Goal: Navigation & Orientation: Find specific page/section

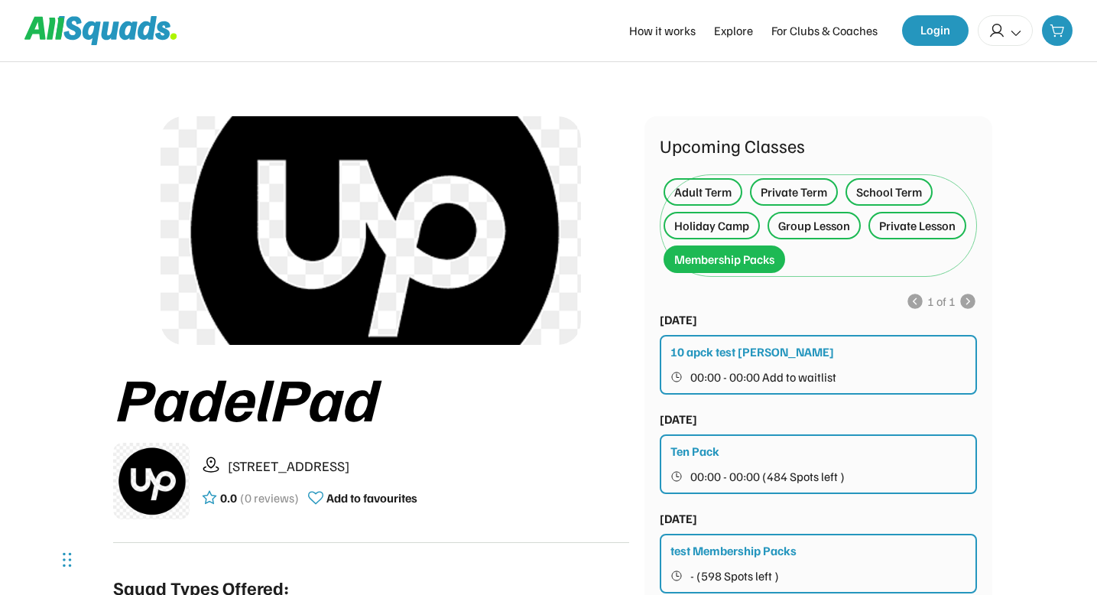
click at [725, 228] on div "Holiday Camp" at bounding box center [711, 225] width 75 height 18
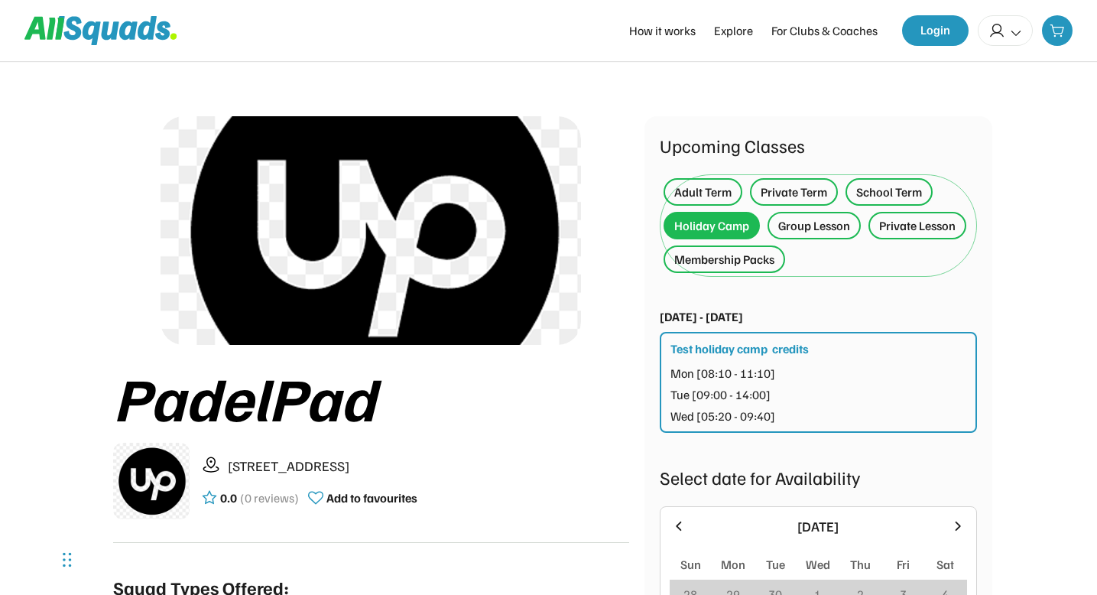
click at [713, 189] on div "Adult Term" at bounding box center [702, 192] width 57 height 18
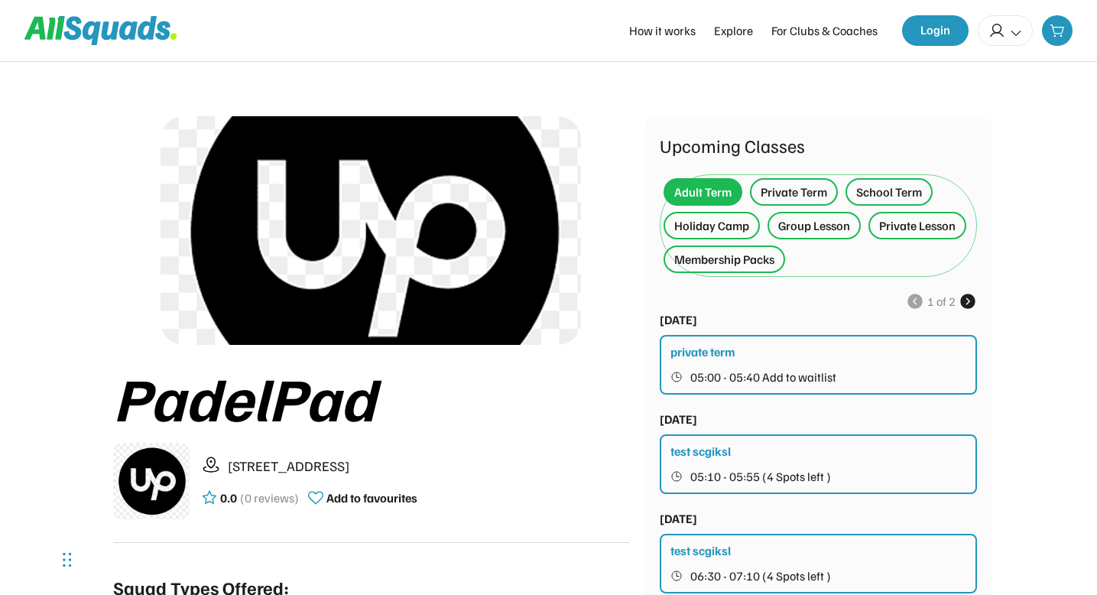
click at [799, 193] on div "Private Term" at bounding box center [793, 192] width 66 height 18
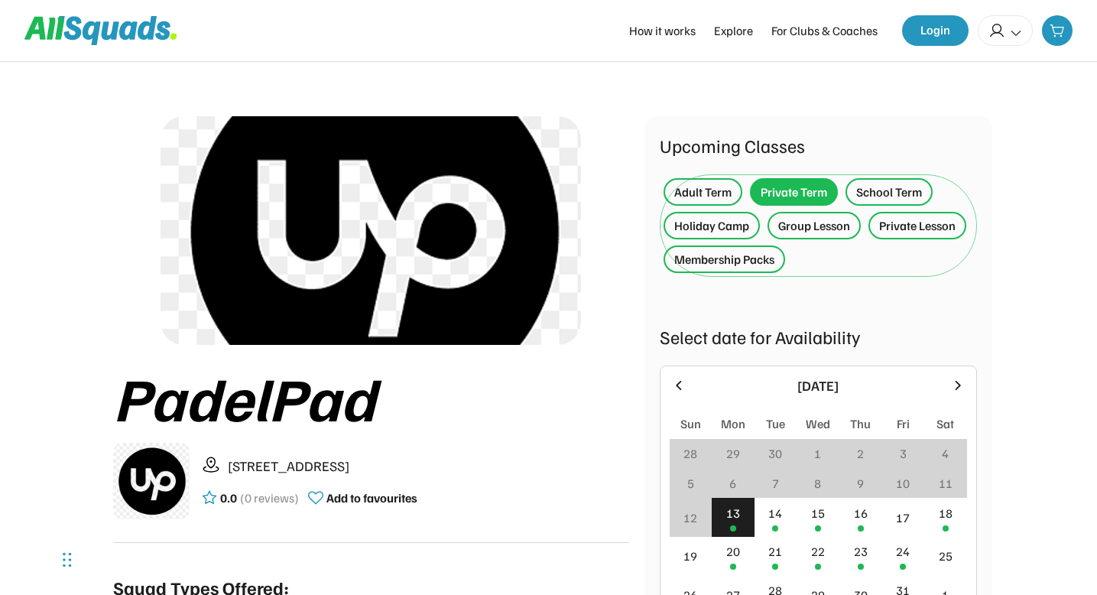
click at [906, 186] on div "School Term" at bounding box center [889, 192] width 66 height 18
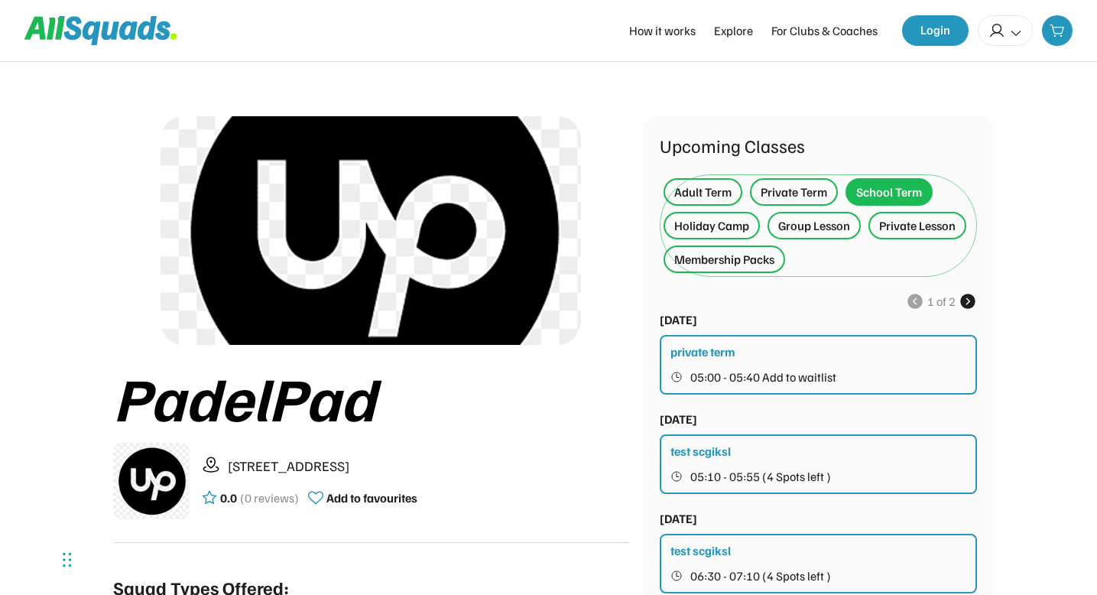
click at [825, 226] on div "Group Lesson" at bounding box center [814, 225] width 72 height 18
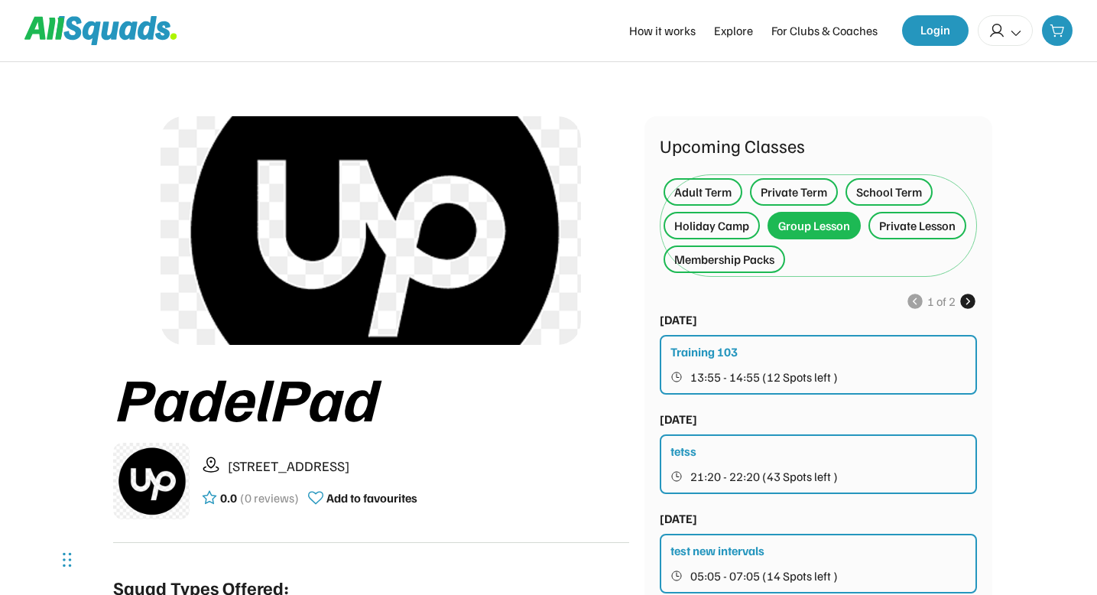
click at [921, 221] on div "Private Lesson" at bounding box center [917, 225] width 76 height 18
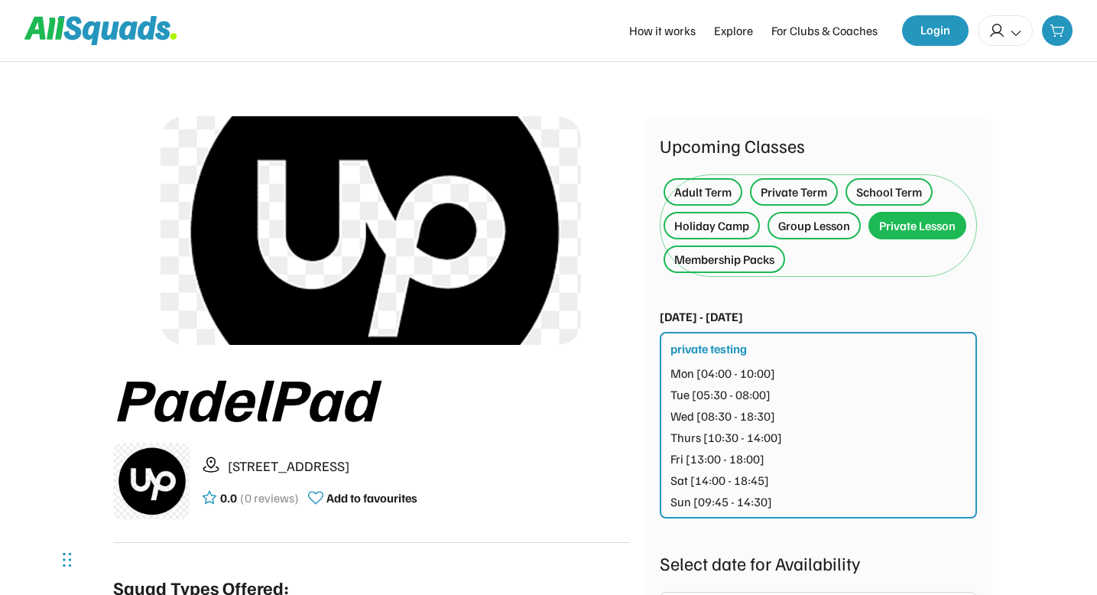
click at [757, 254] on div "Membership Packs" at bounding box center [724, 259] width 100 height 18
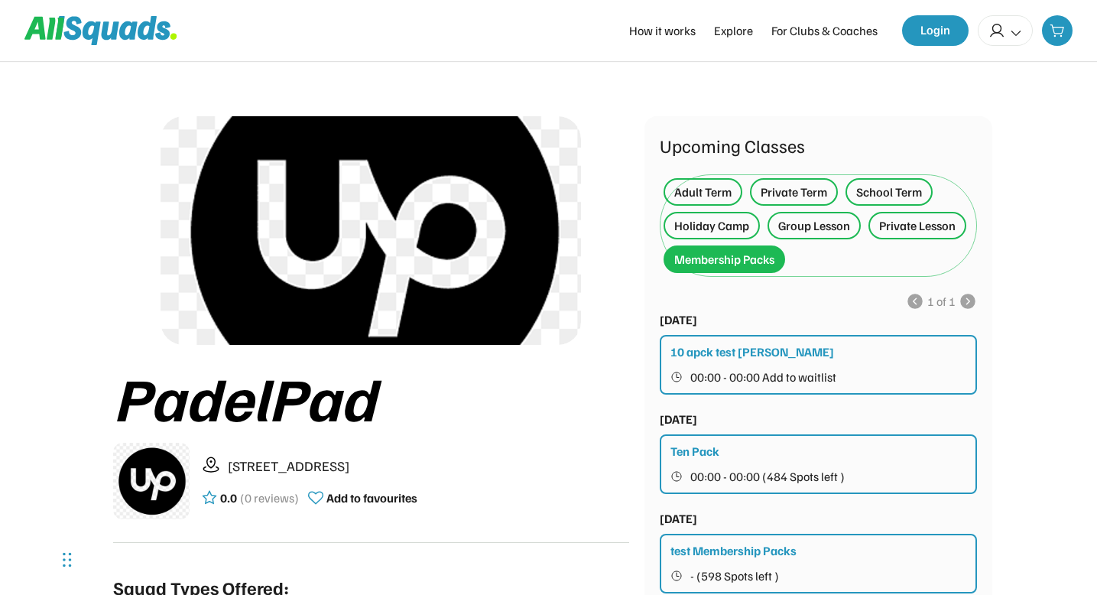
click at [719, 238] on div "Holiday Camp" at bounding box center [711, 226] width 96 height 28
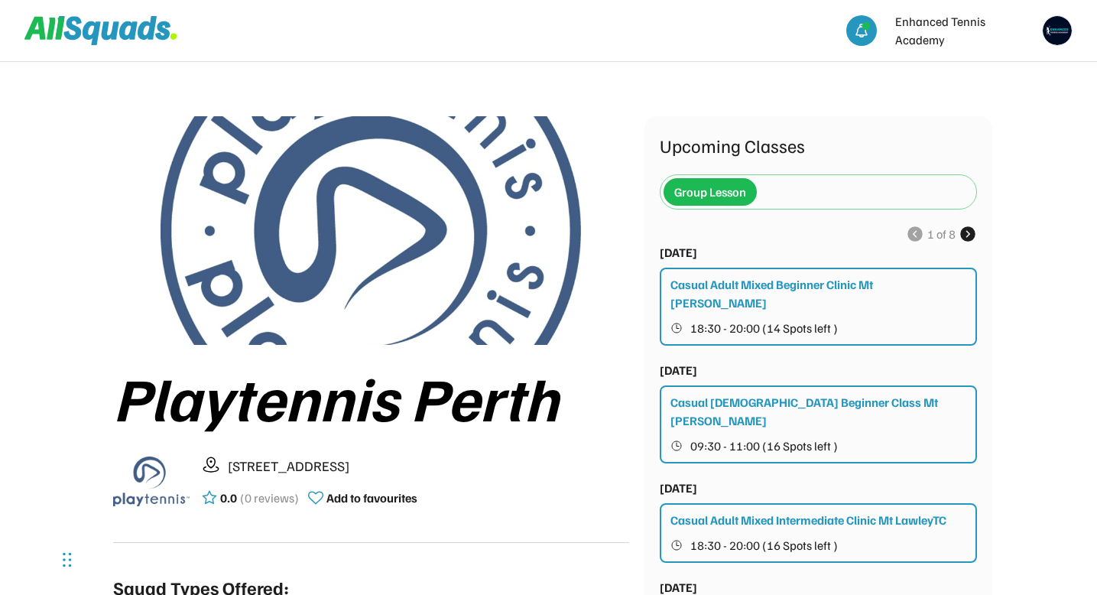
click at [970, 235] on use at bounding box center [967, 234] width 18 height 18
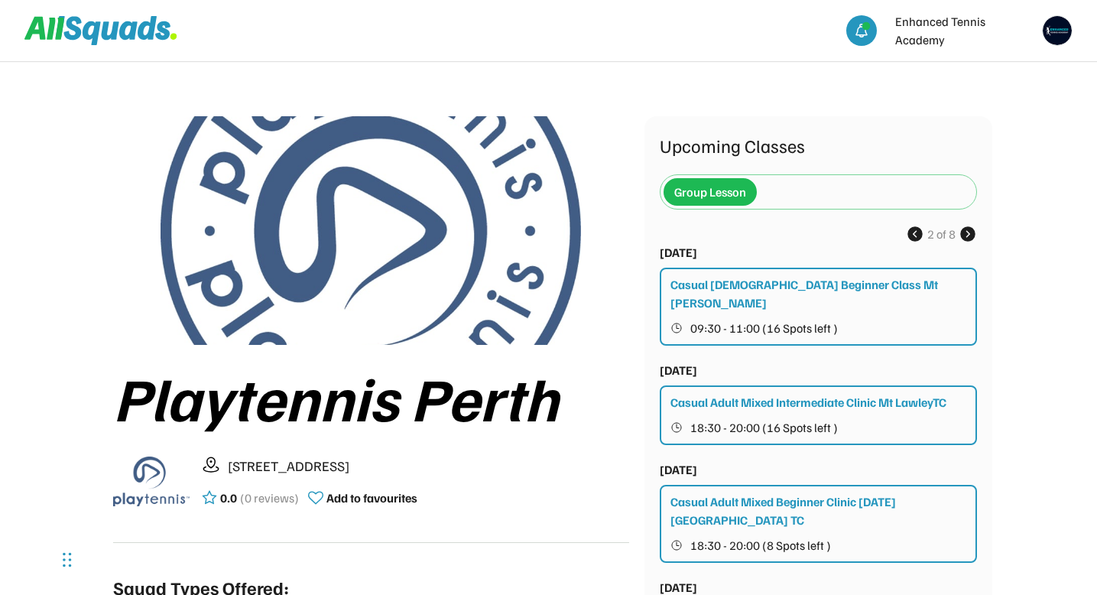
click at [970, 235] on use at bounding box center [967, 234] width 18 height 18
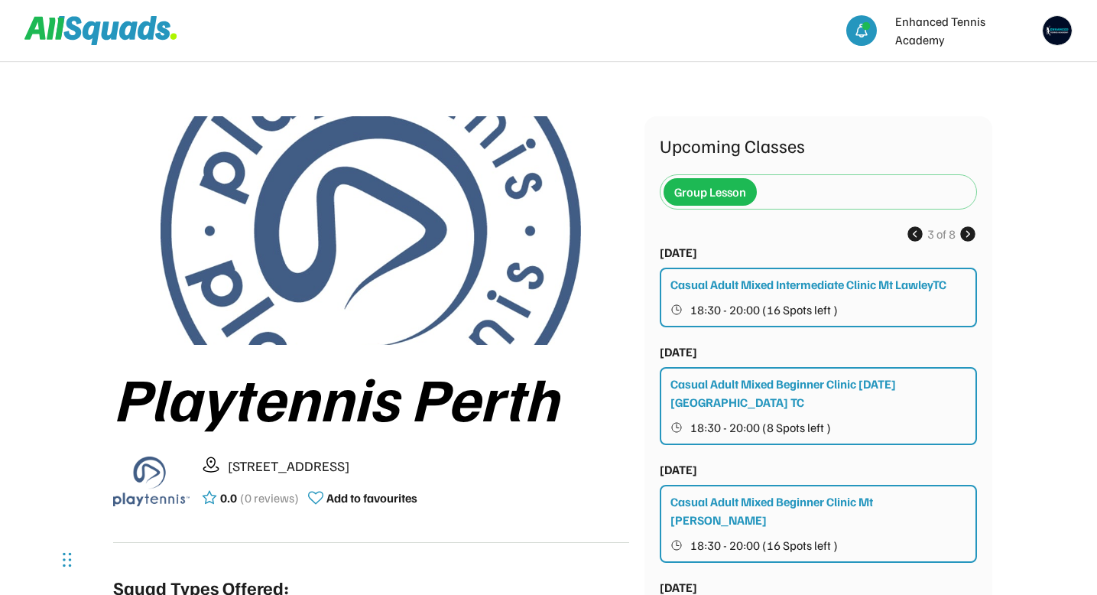
click at [970, 235] on use at bounding box center [967, 234] width 18 height 18
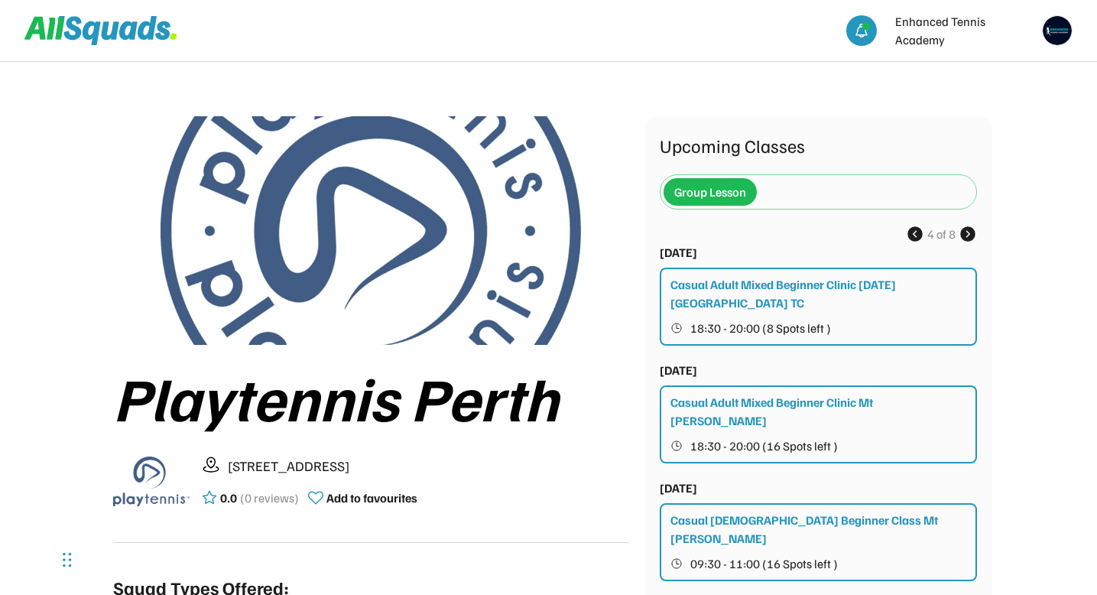
click at [970, 235] on use at bounding box center [967, 234] width 18 height 18
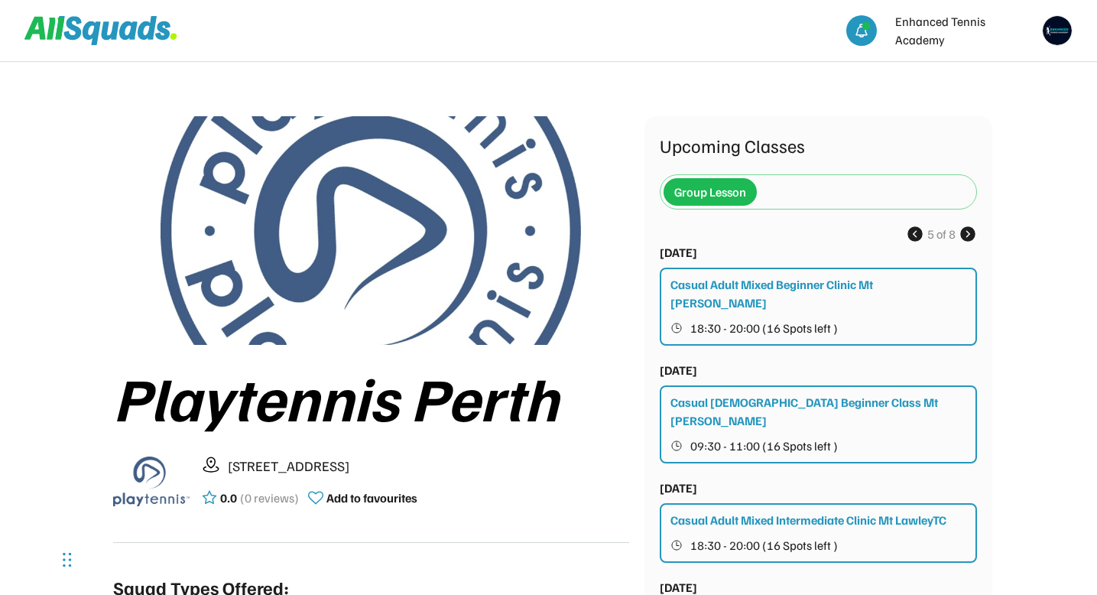
click at [970, 235] on use at bounding box center [967, 234] width 18 height 18
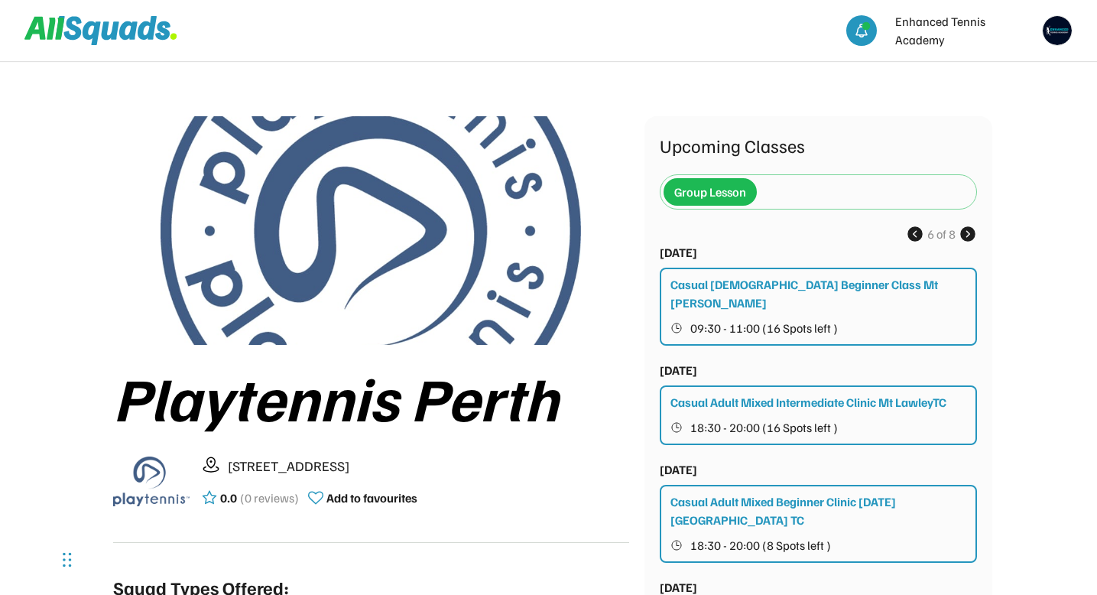
click at [970, 235] on use at bounding box center [967, 234] width 18 height 18
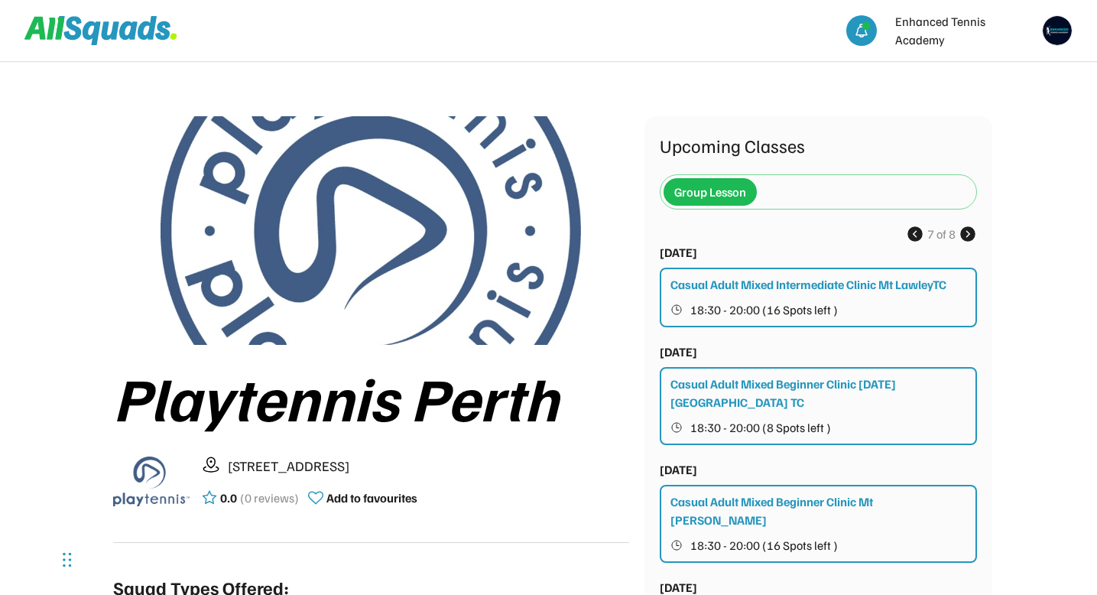
click at [970, 235] on use at bounding box center [967, 234] width 18 height 18
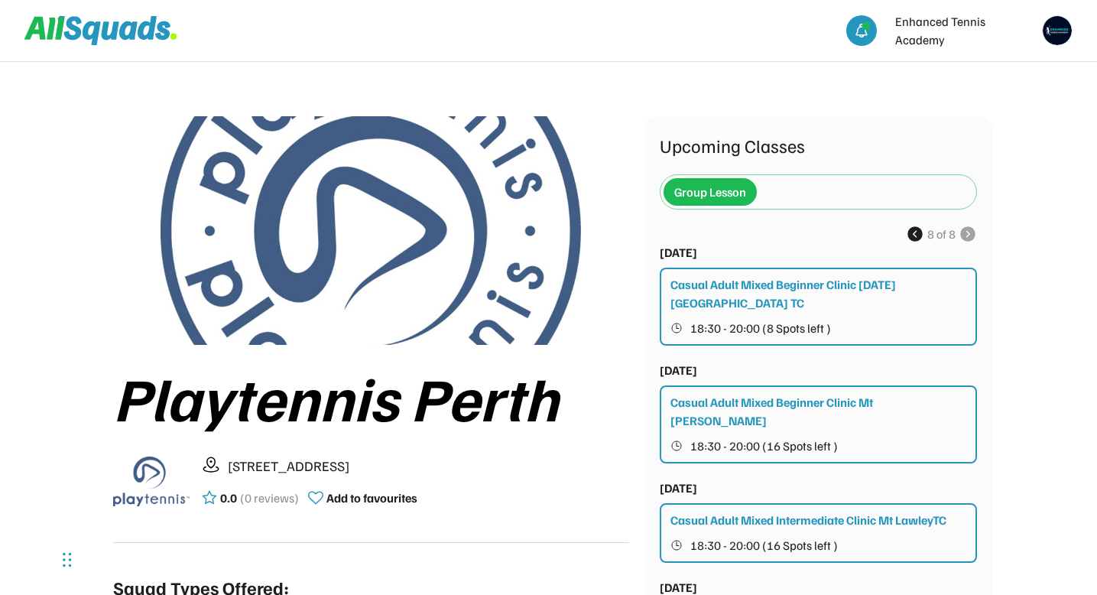
click at [915, 232] on use at bounding box center [915, 234] width 18 height 18
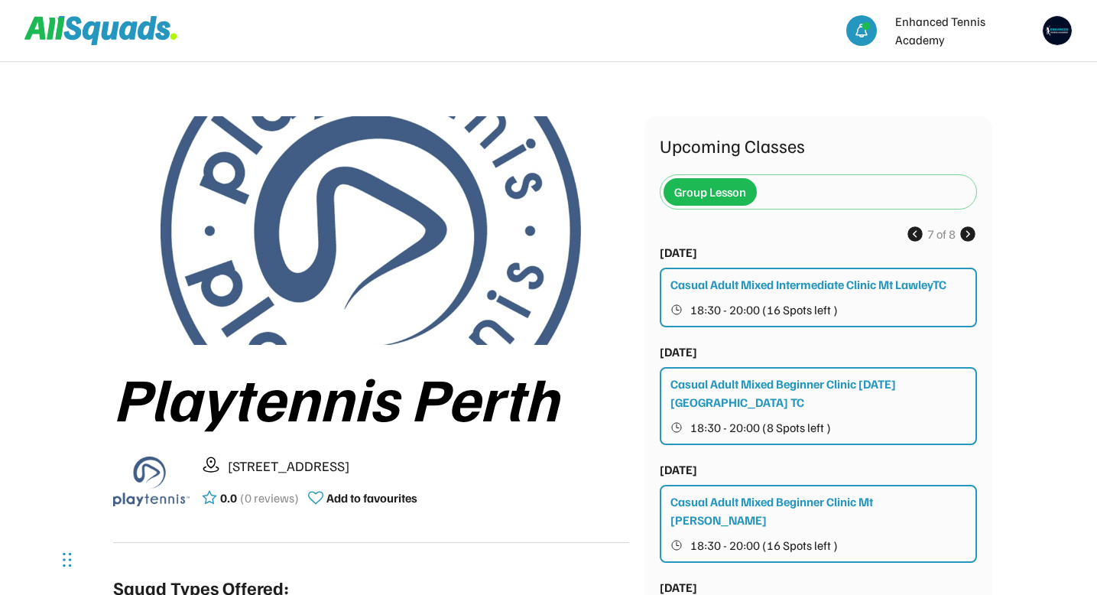
click at [915, 232] on use at bounding box center [915, 234] width 18 height 18
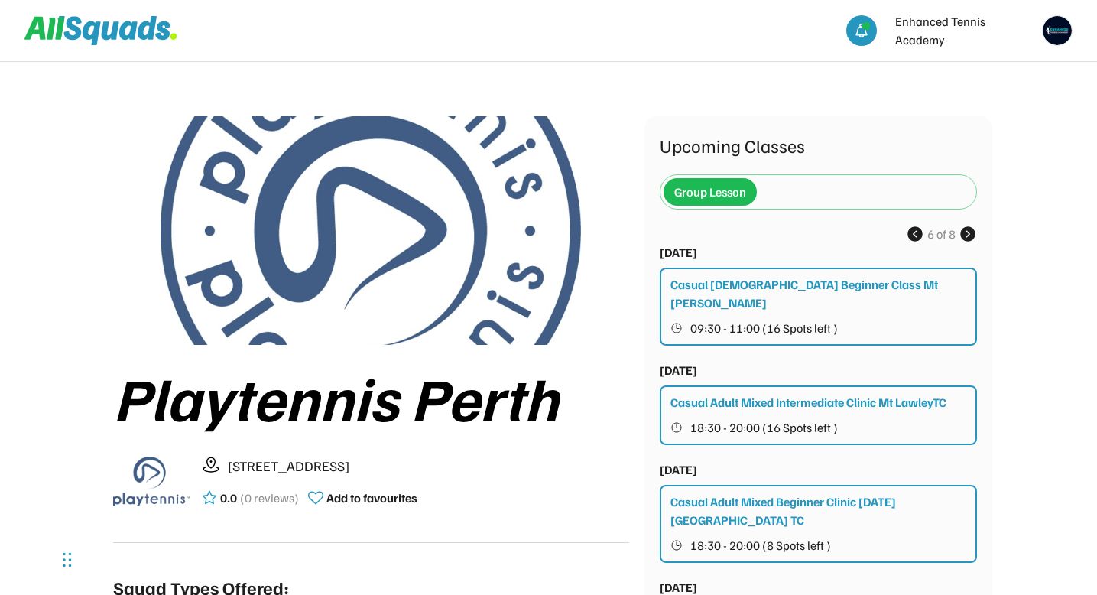
click at [915, 232] on use at bounding box center [915, 234] width 18 height 18
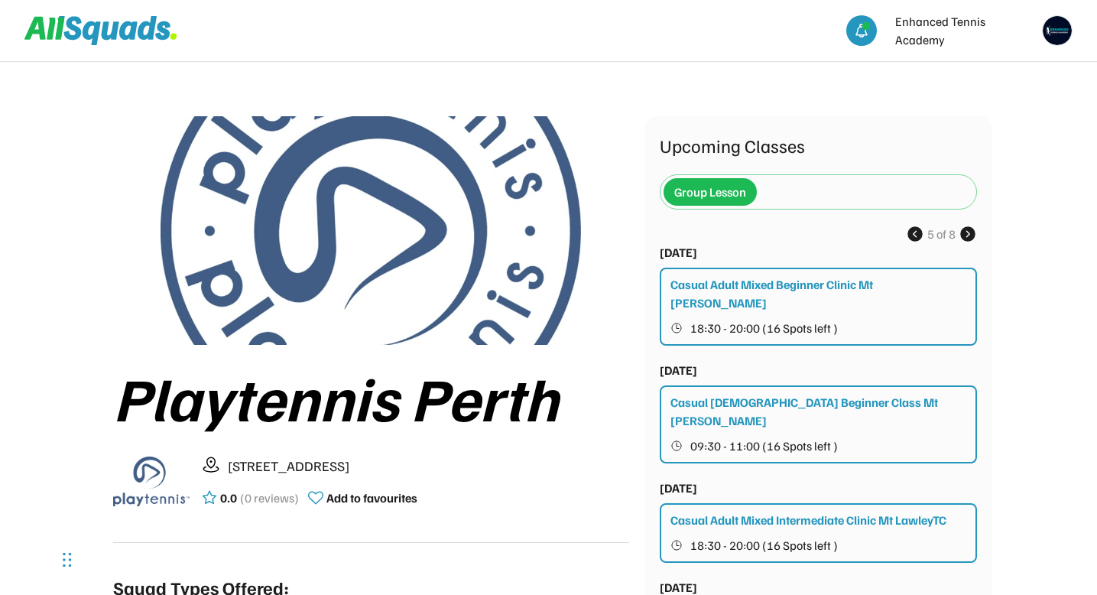
click at [915, 232] on use at bounding box center [915, 234] width 18 height 18
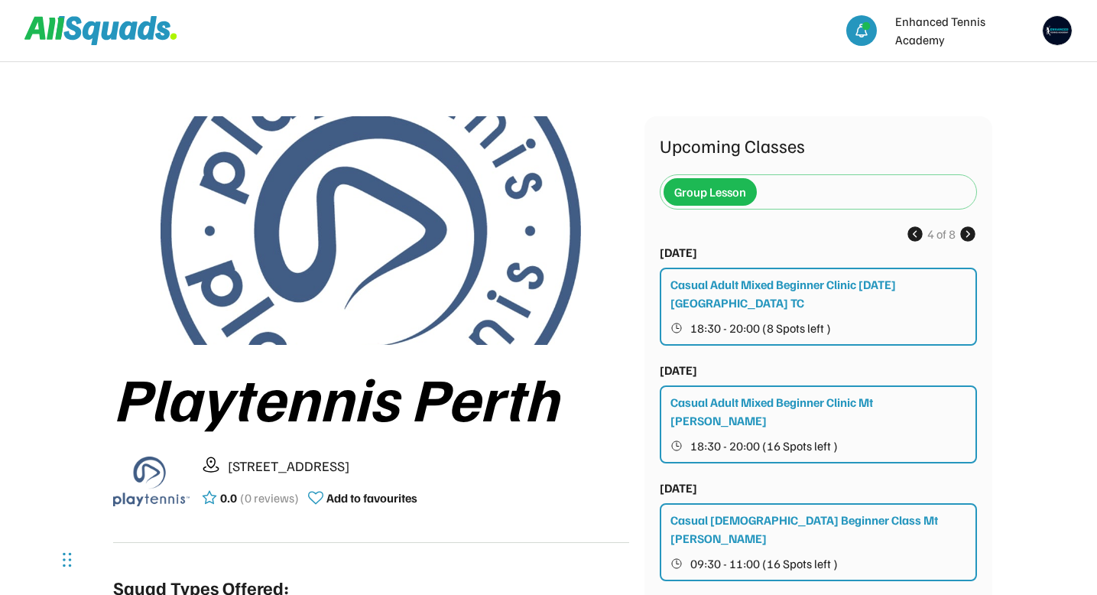
click at [915, 232] on use at bounding box center [915, 234] width 18 height 18
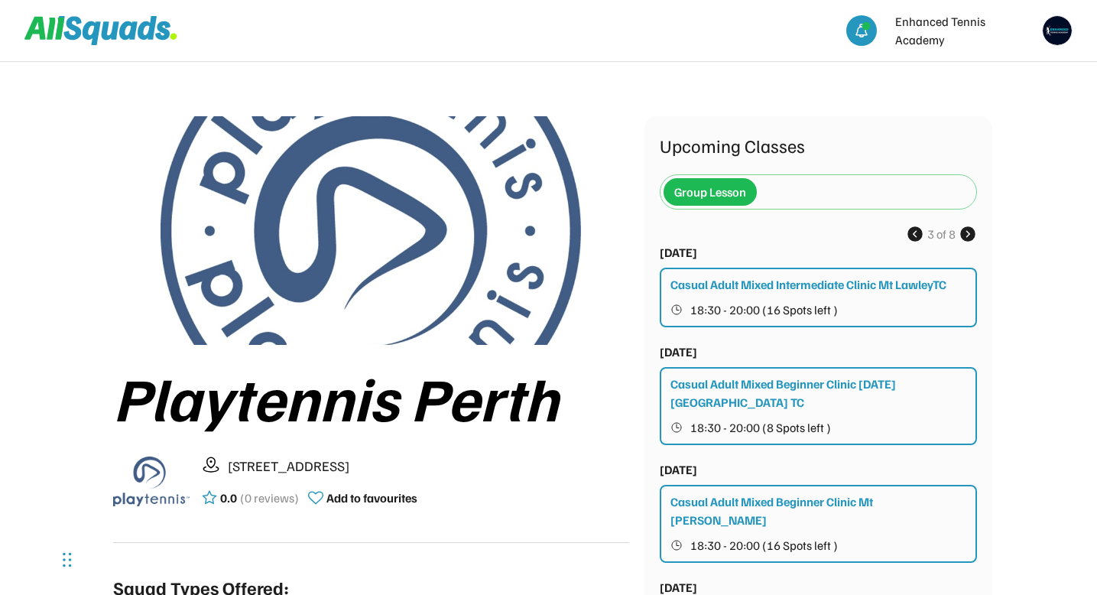
click at [915, 232] on use at bounding box center [915, 234] width 18 height 18
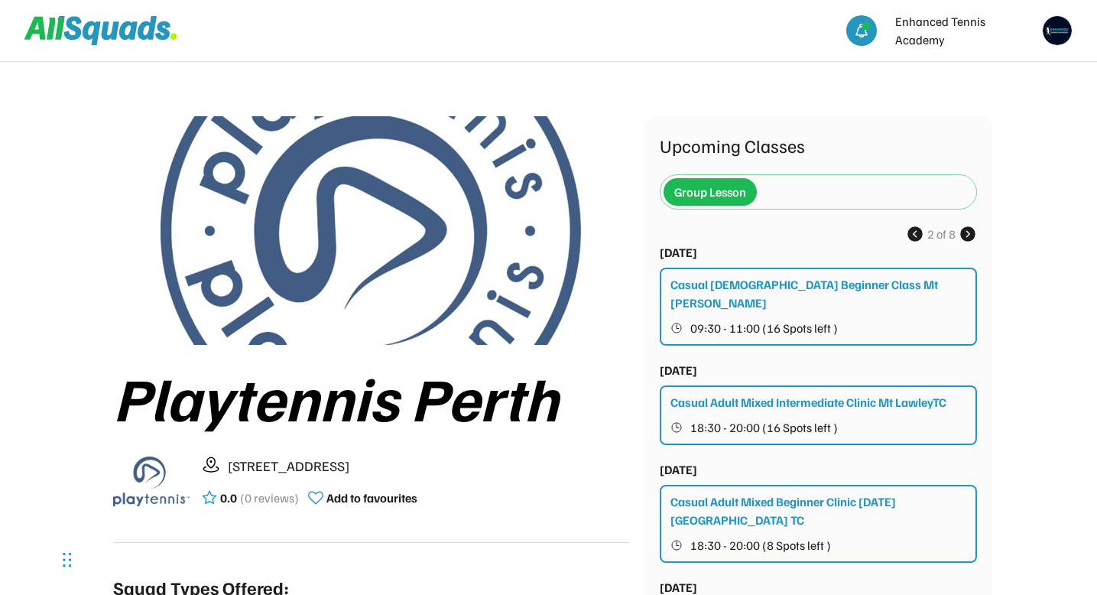
click at [915, 232] on use at bounding box center [915, 234] width 18 height 18
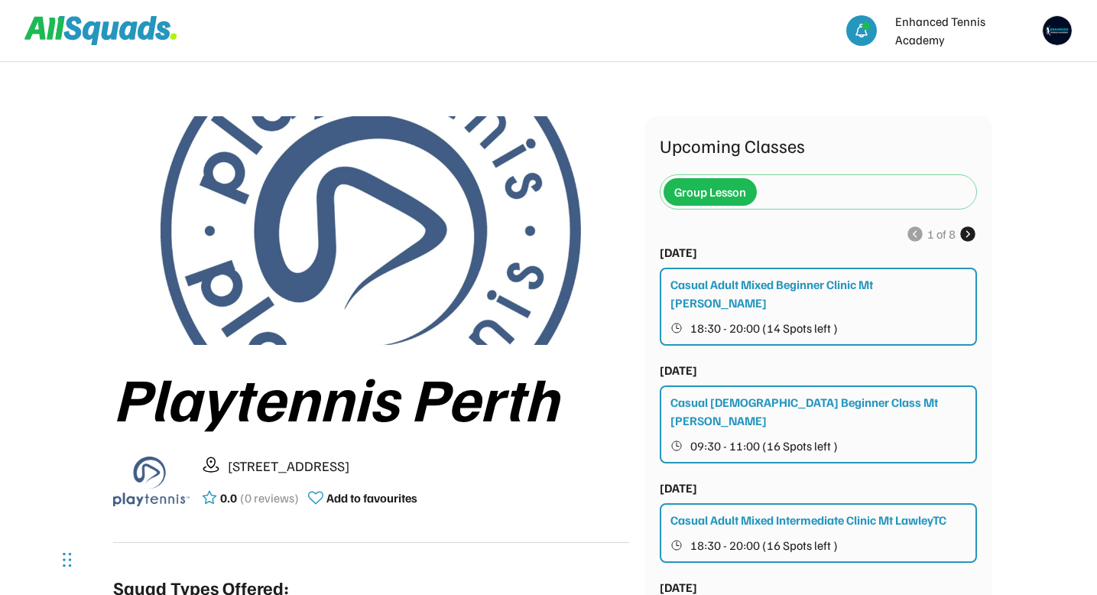
click at [915, 232] on use at bounding box center [915, 234] width 18 height 18
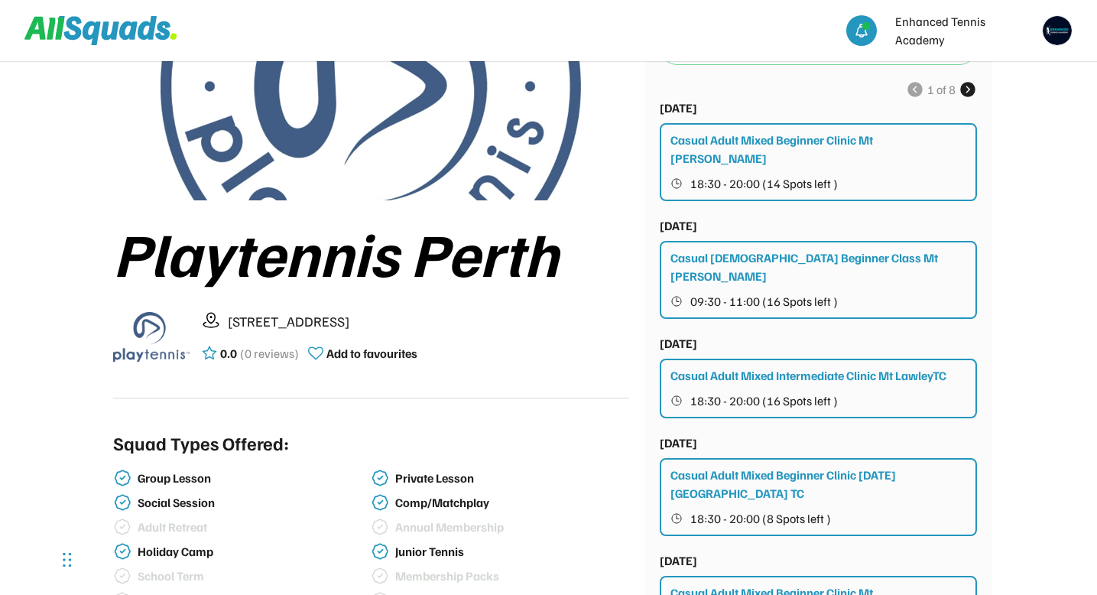
scroll to position [134, 0]
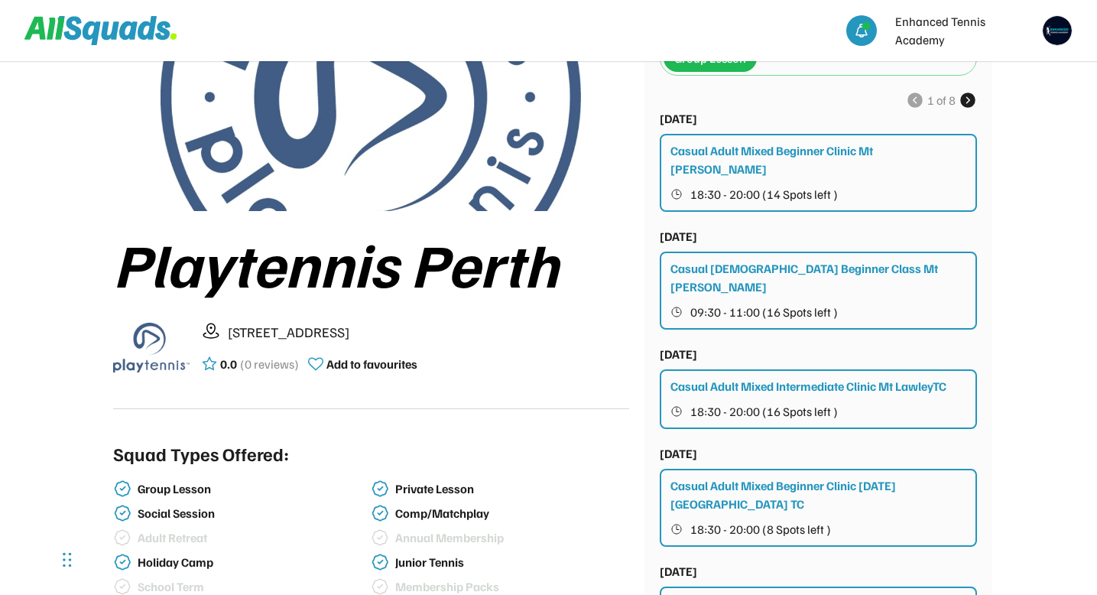
click at [968, 105] on use at bounding box center [967, 100] width 18 height 18
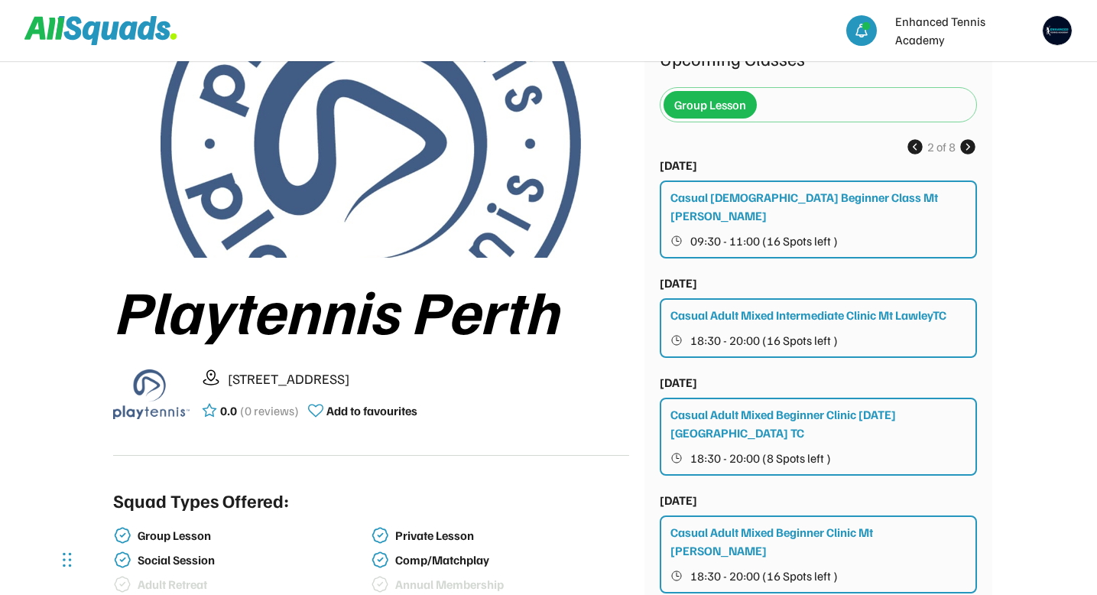
scroll to position [0, 0]
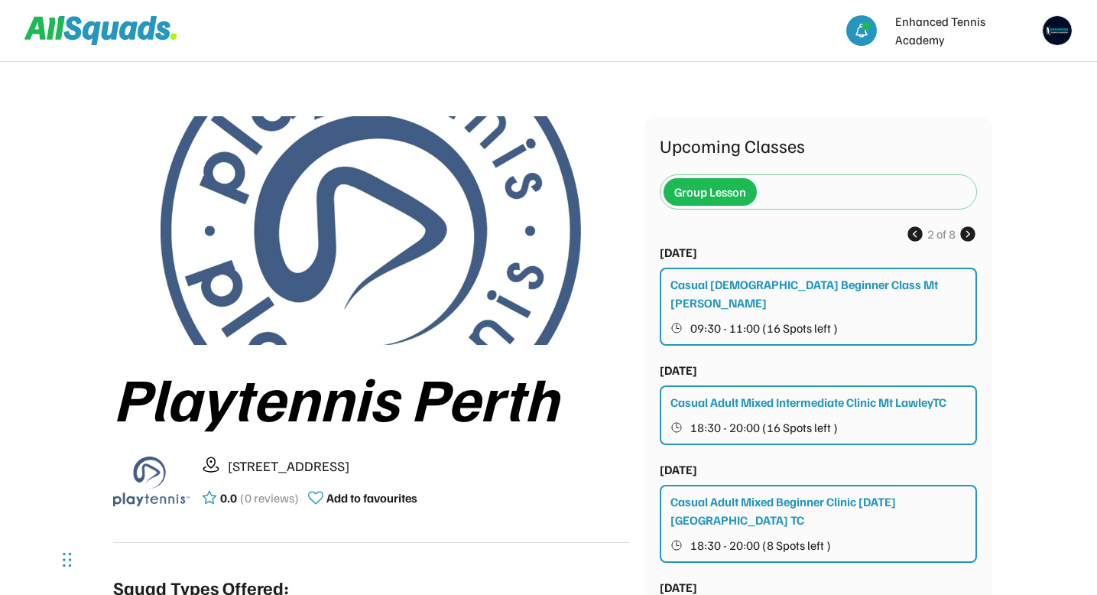
click at [969, 232] on use at bounding box center [967, 234] width 18 height 18
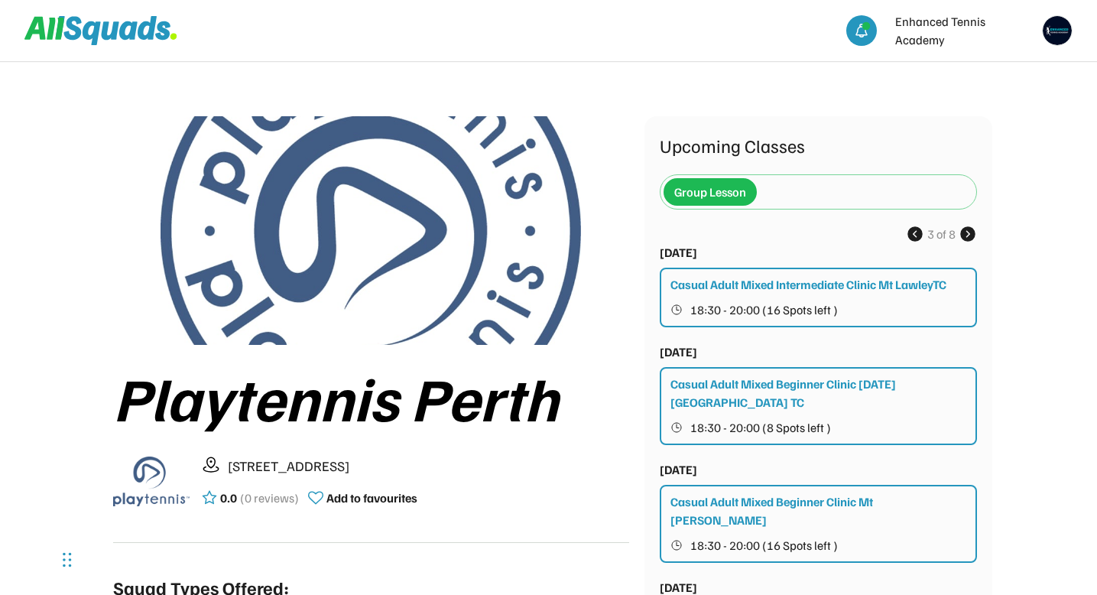
click at [969, 232] on use at bounding box center [967, 234] width 18 height 18
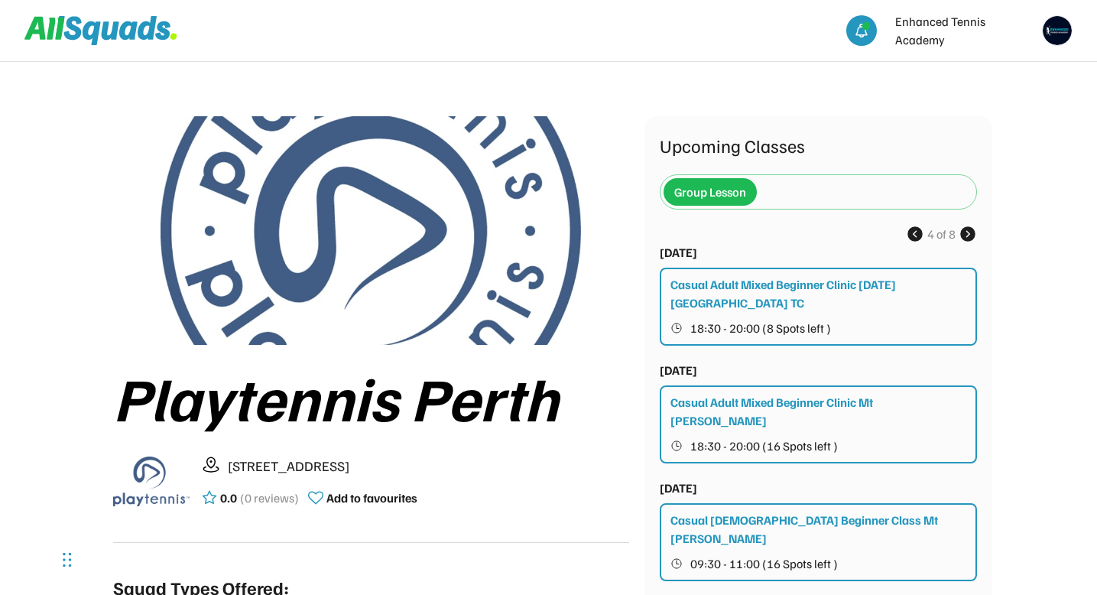
click at [969, 232] on use at bounding box center [967, 234] width 18 height 18
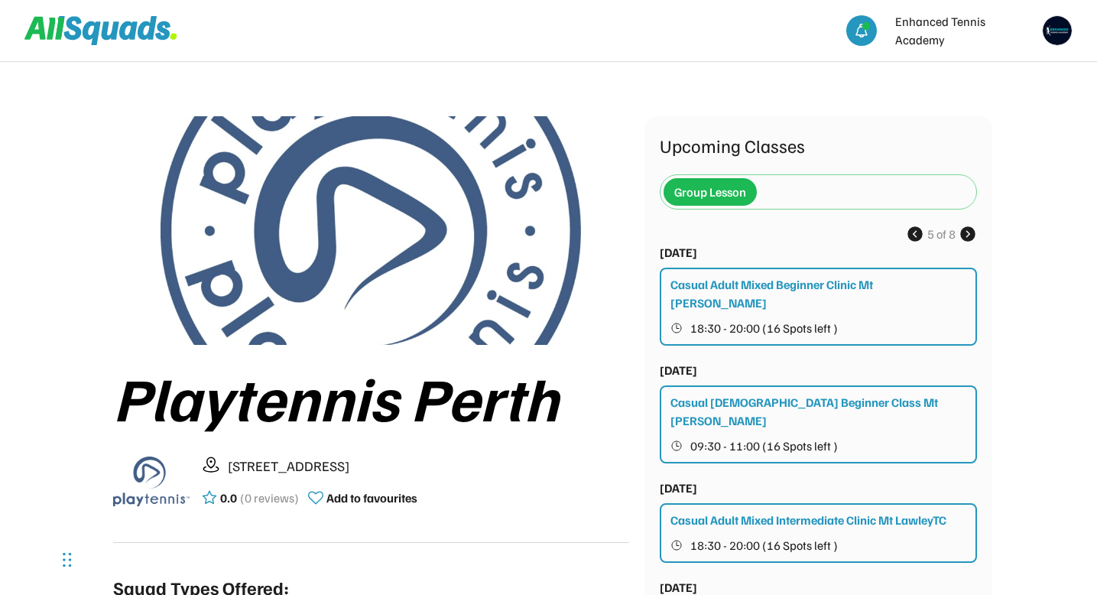
click at [969, 232] on use at bounding box center [967, 234] width 18 height 18
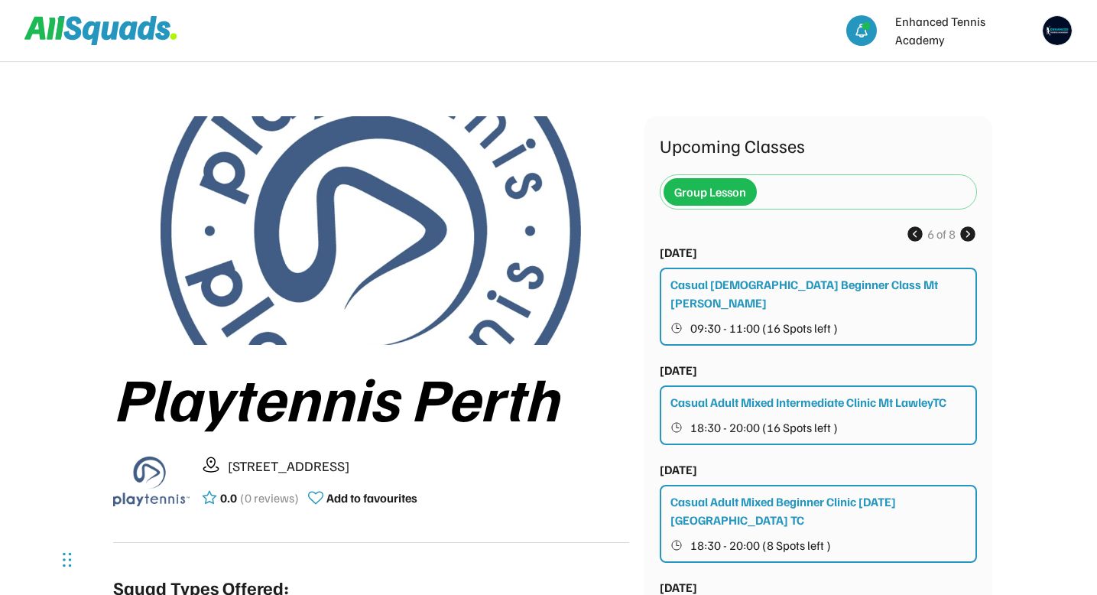
click at [969, 232] on use at bounding box center [967, 234] width 18 height 18
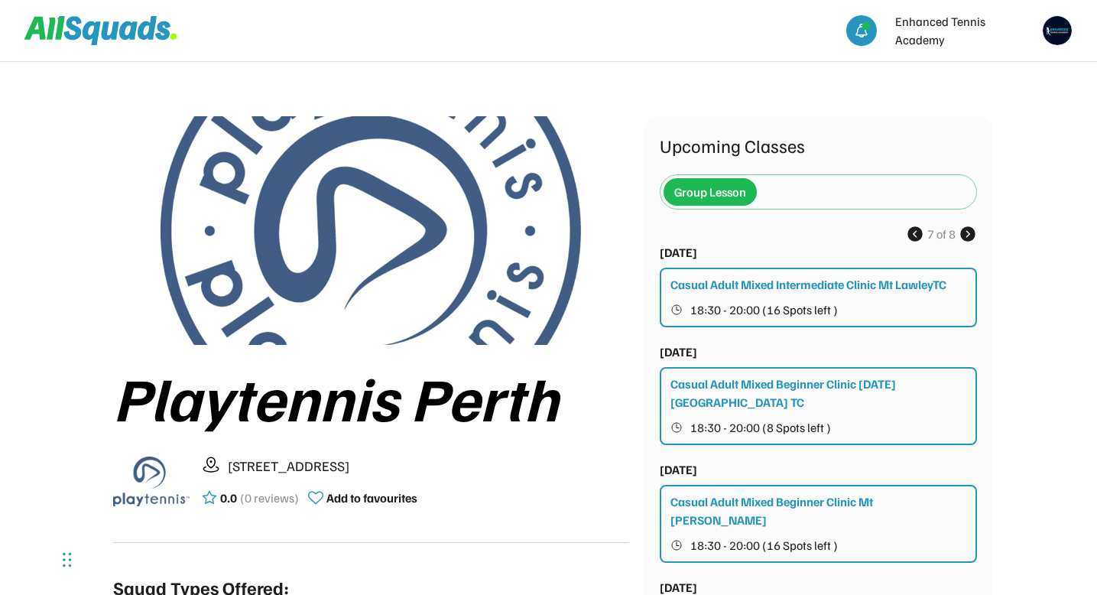
click at [969, 232] on use at bounding box center [967, 234] width 18 height 18
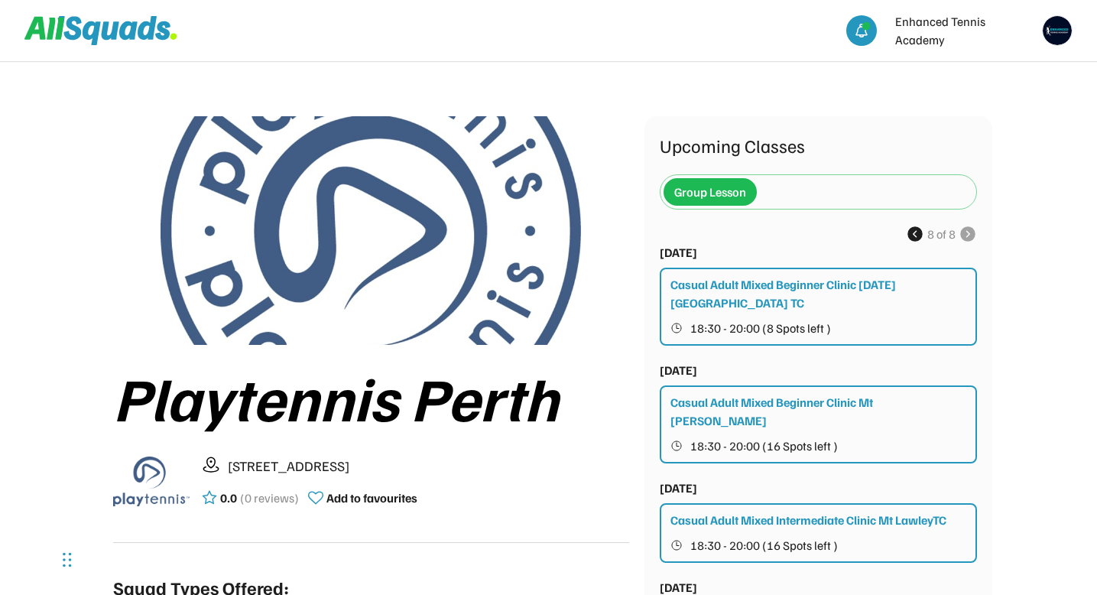
click at [914, 235] on use at bounding box center [915, 234] width 18 height 18
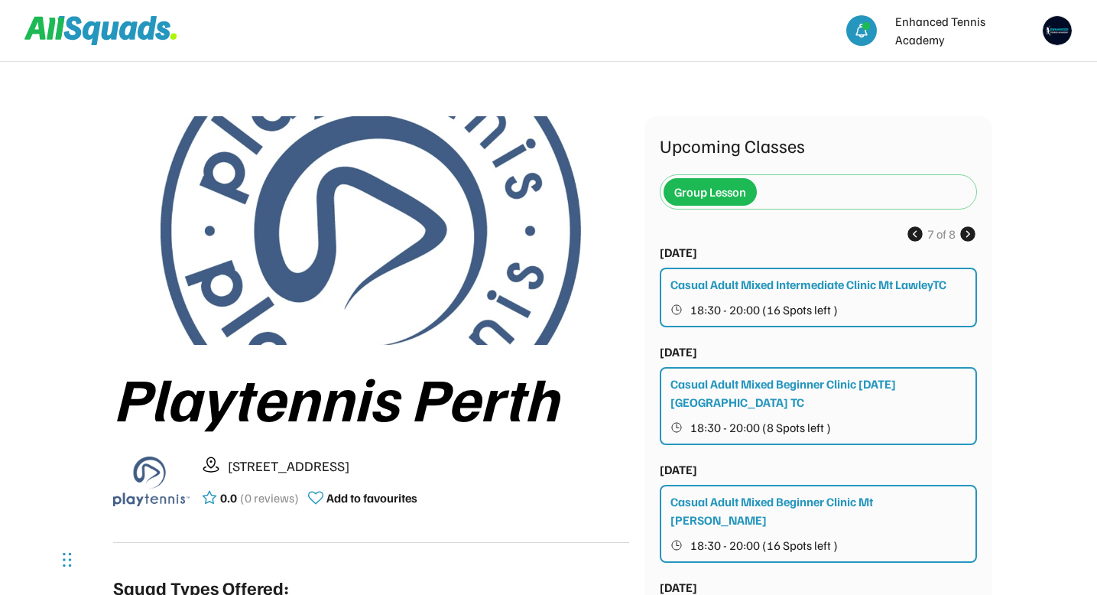
click at [914, 235] on use at bounding box center [915, 234] width 18 height 18
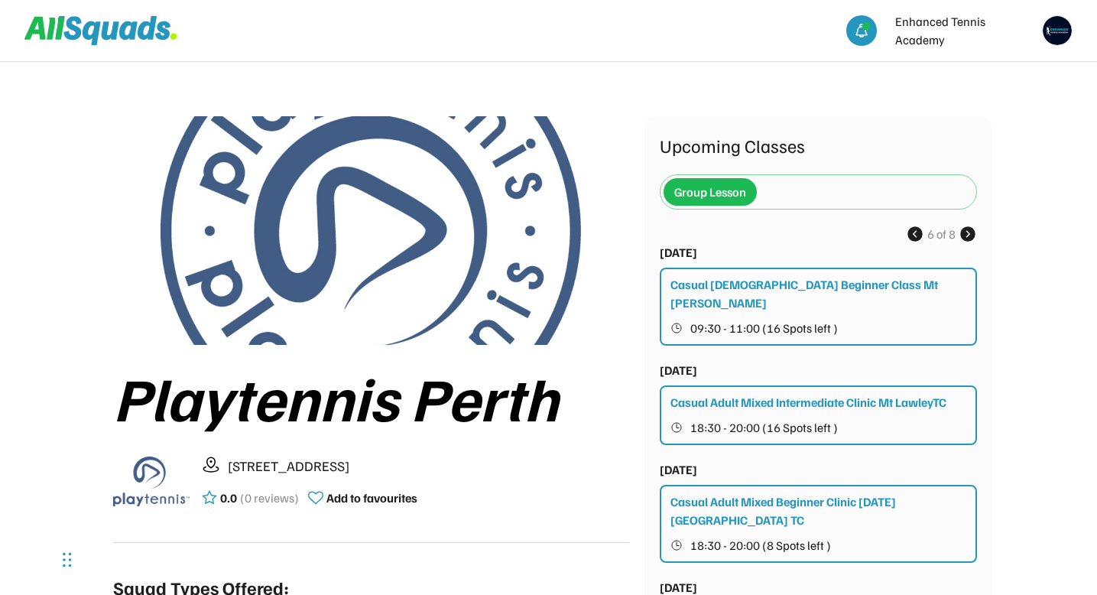
click at [914, 235] on use at bounding box center [915, 234] width 18 height 18
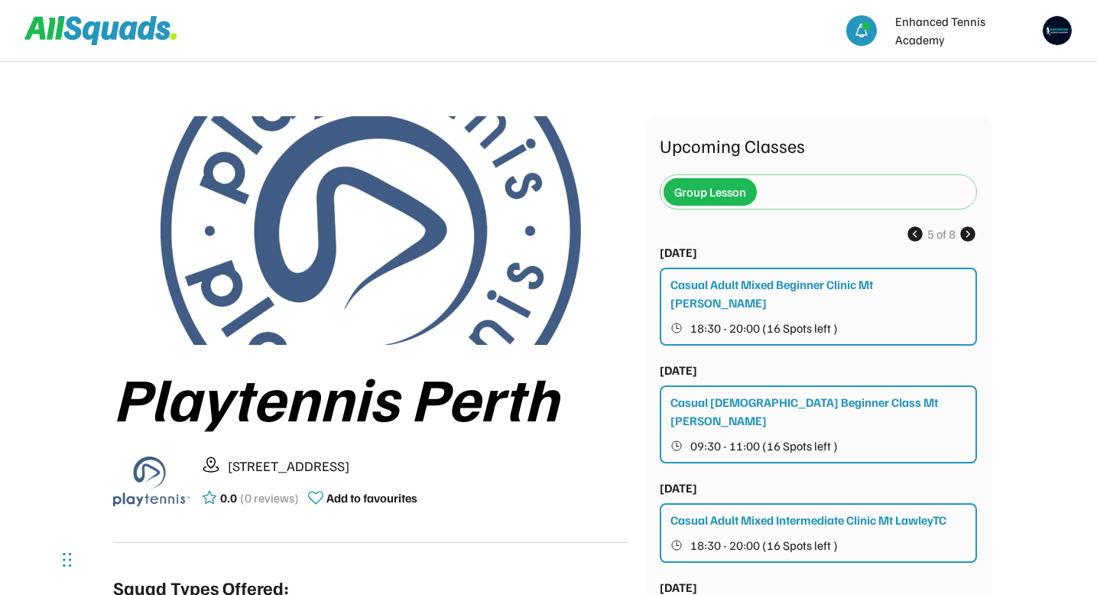
click at [914, 235] on use at bounding box center [915, 234] width 18 height 18
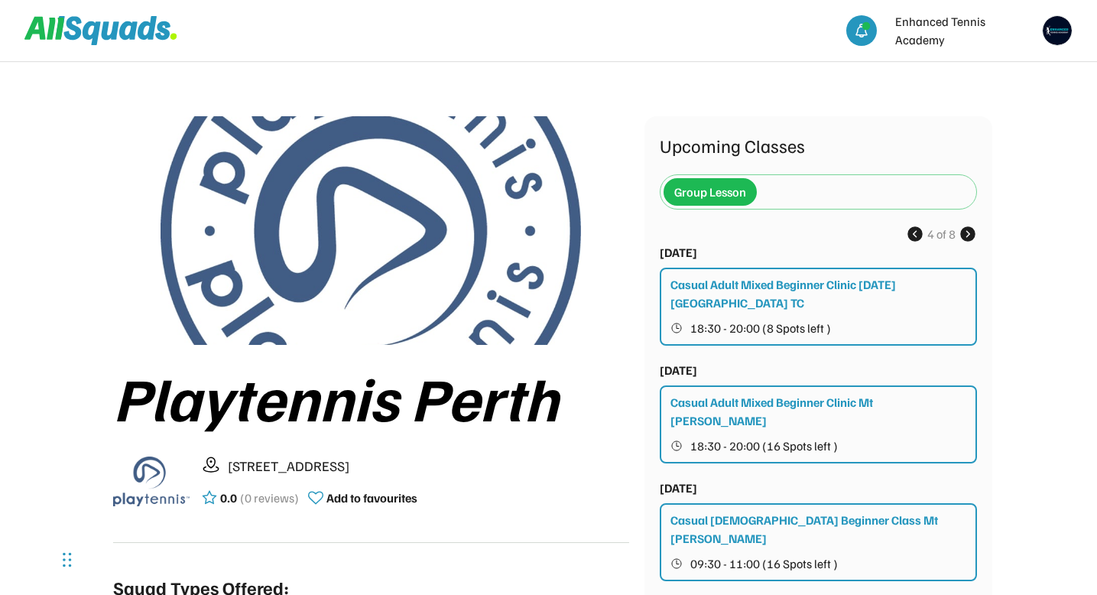
click at [914, 235] on use at bounding box center [915, 234] width 18 height 18
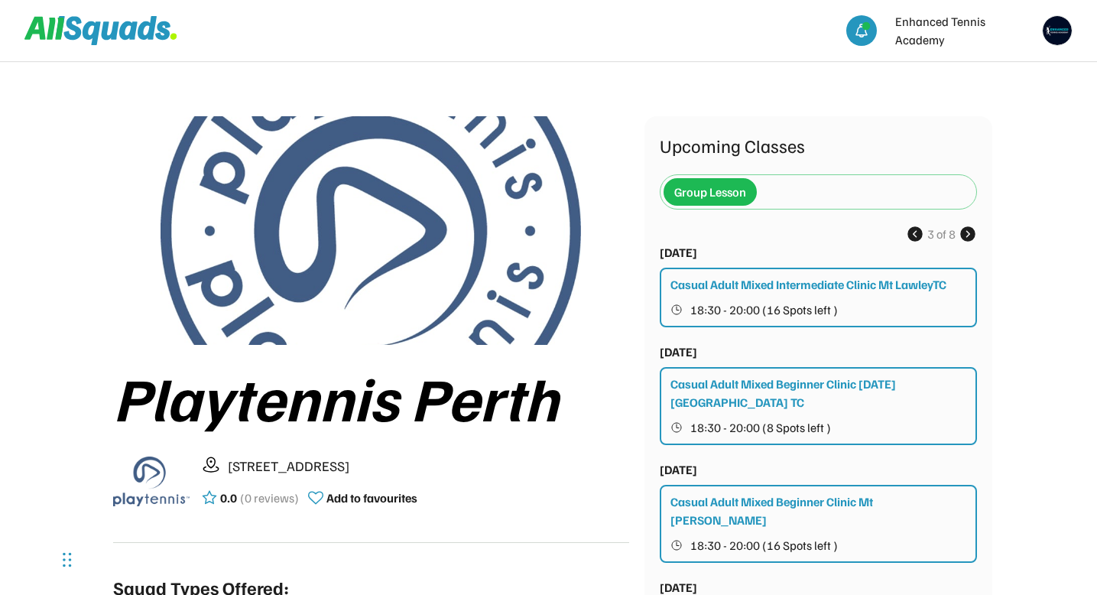
click at [914, 235] on use at bounding box center [915, 234] width 18 height 18
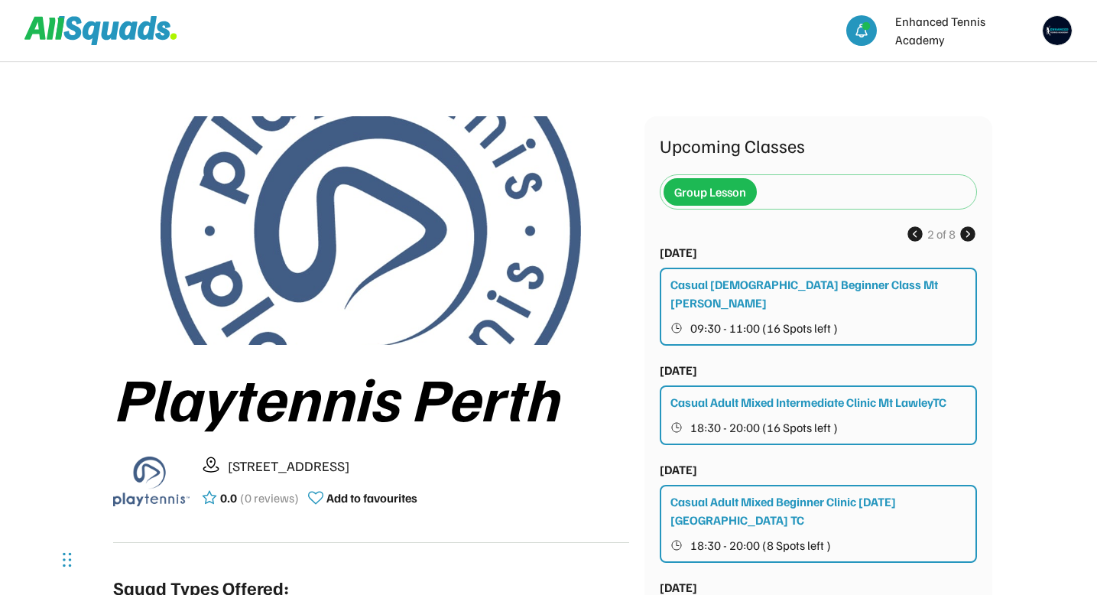
click at [914, 235] on use at bounding box center [915, 234] width 18 height 18
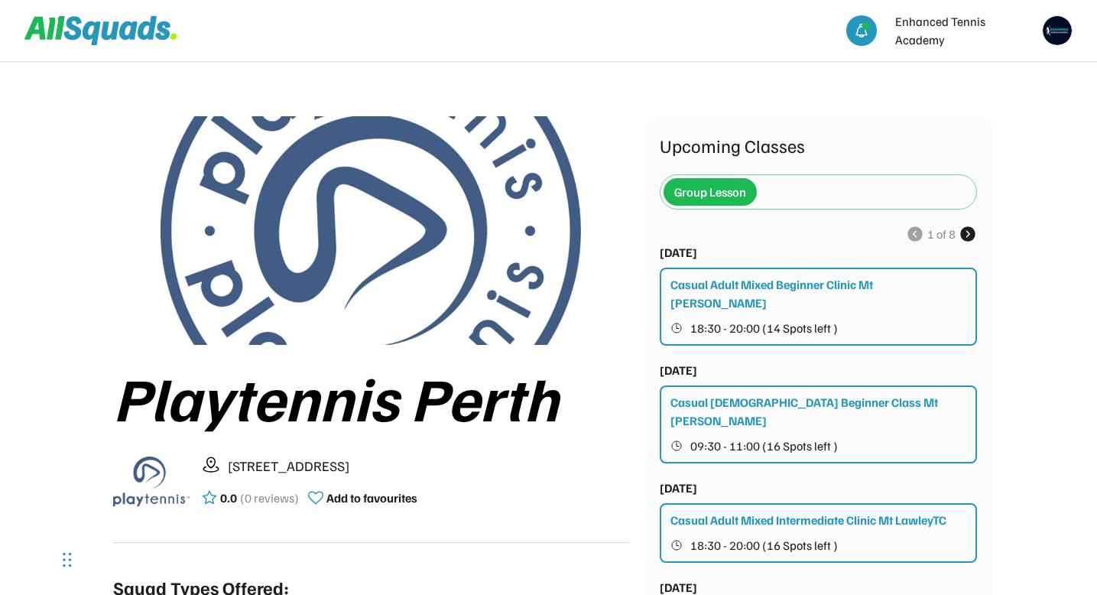
click at [914, 235] on use at bounding box center [915, 234] width 18 height 18
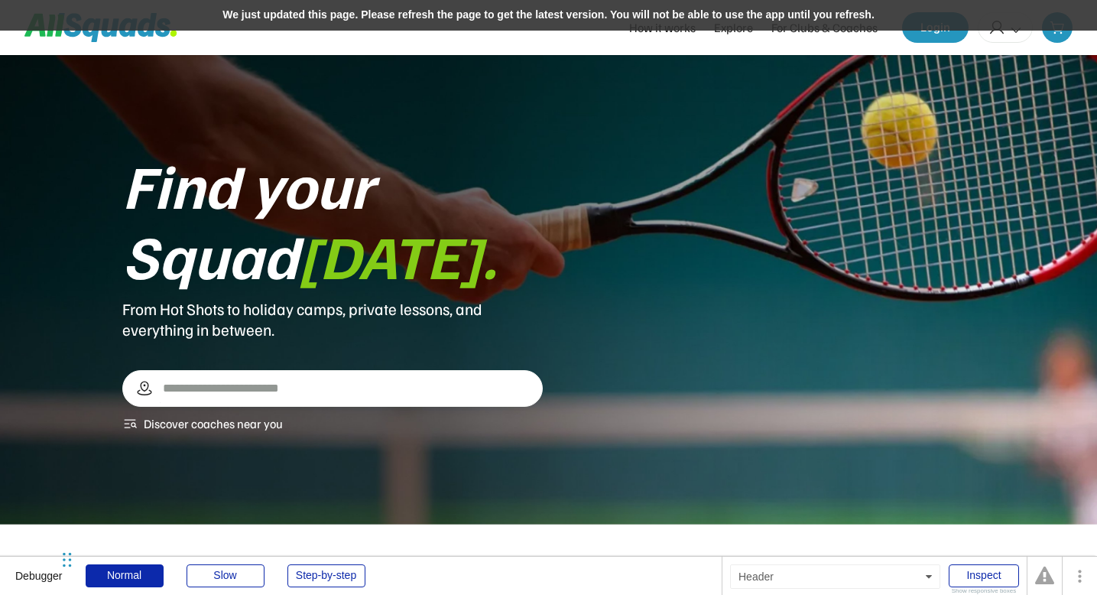
click at [433, 21] on div "We just updated this page. Please refresh the page to get the latest version. Y…" at bounding box center [548, 15] width 1097 height 31
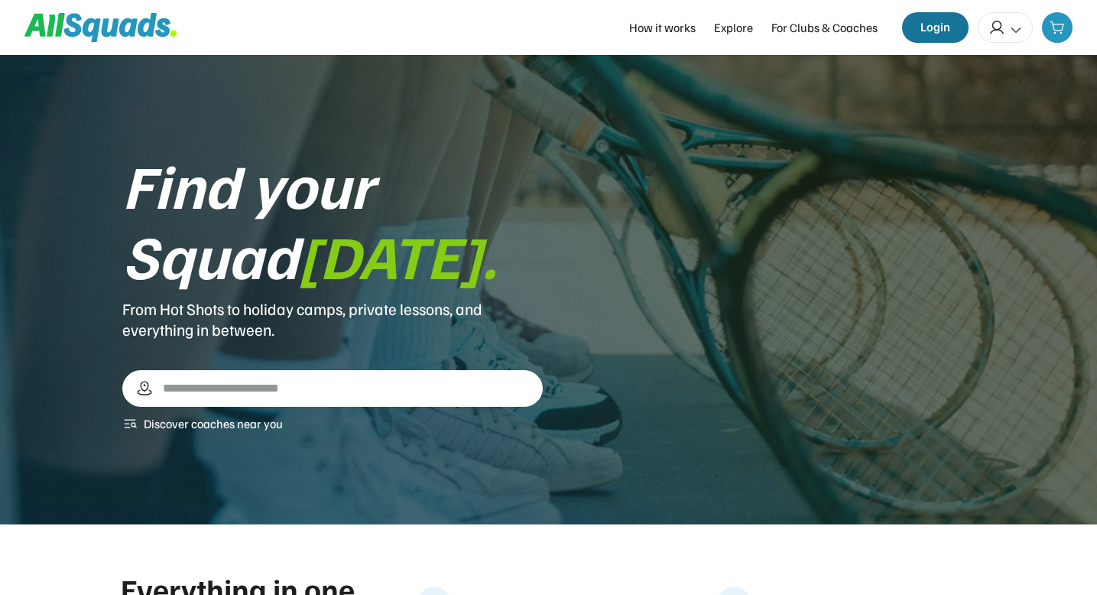
click at [937, 25] on button "Login" at bounding box center [935, 27] width 66 height 31
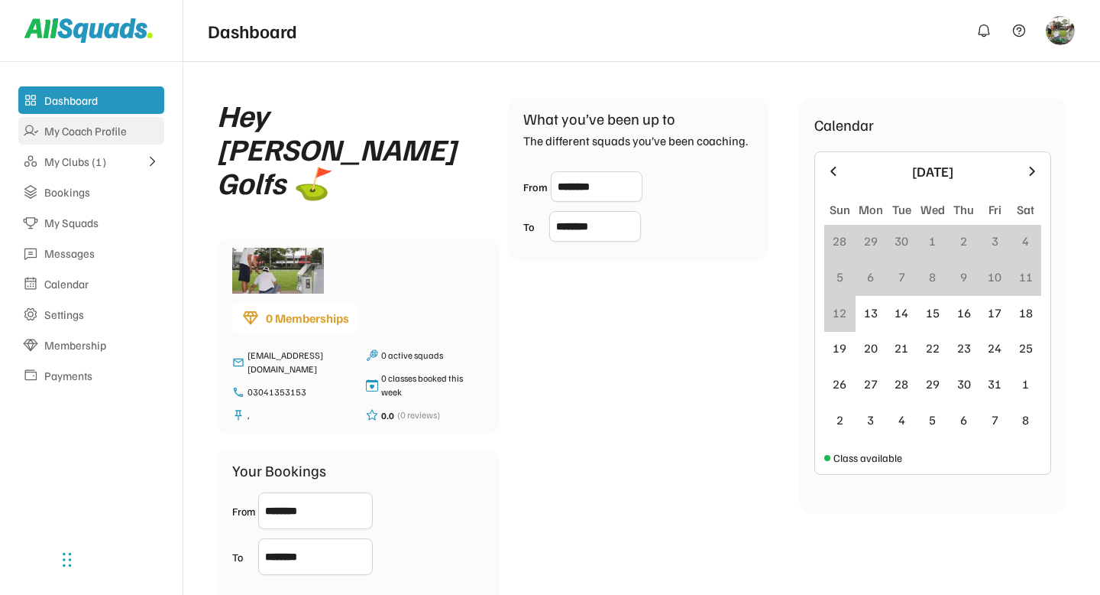
click at [76, 138] on div "My Coach Profile" at bounding box center [91, 131] width 146 height 28
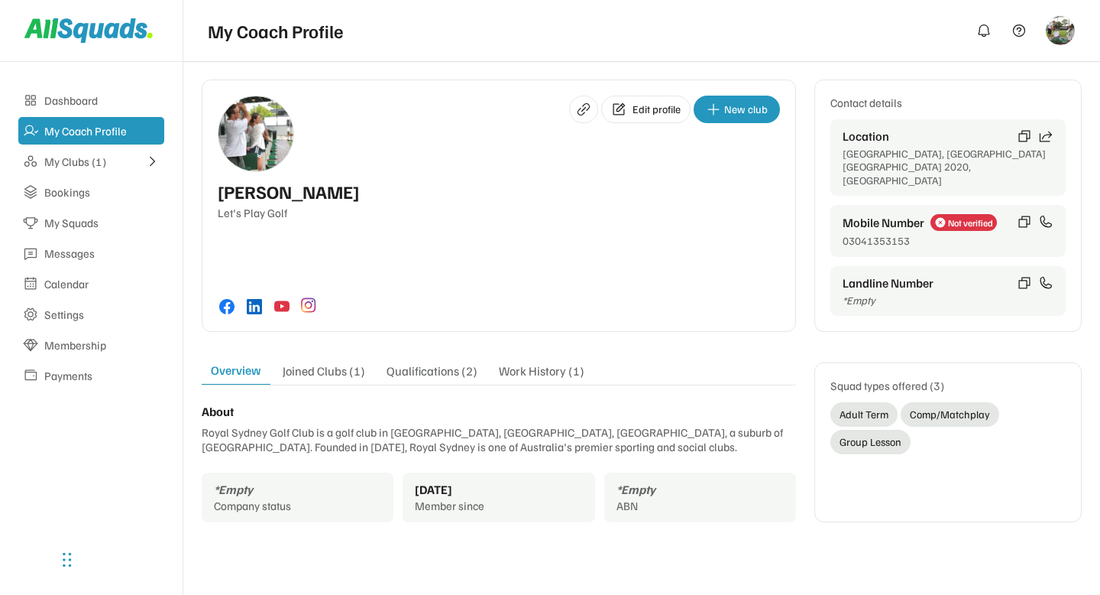
click at [340, 363] on div "Joined Clubs (1)" at bounding box center [324, 373] width 101 height 21
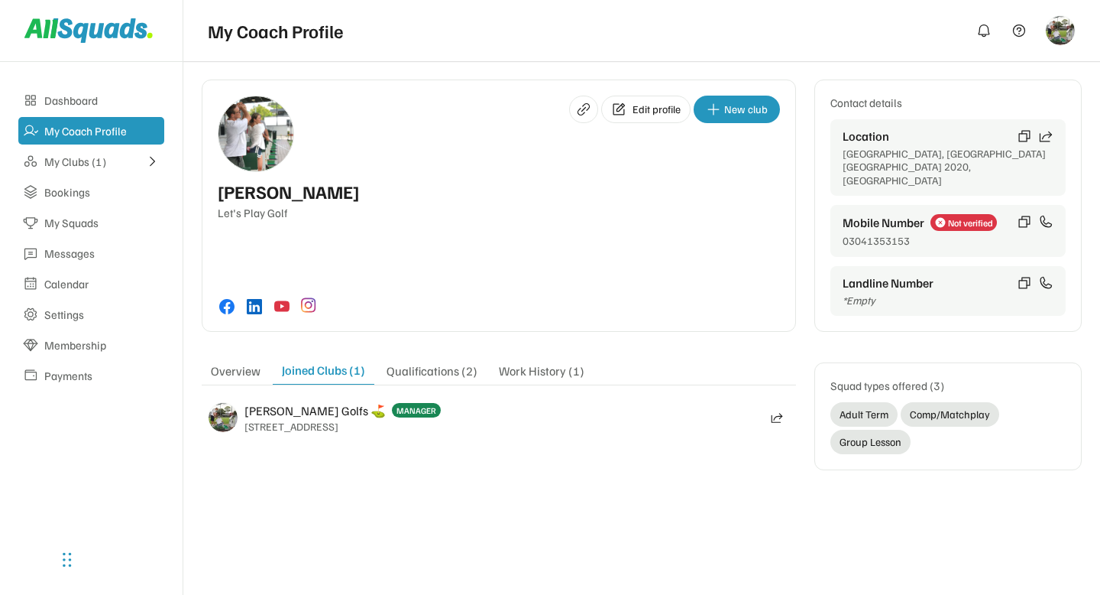
click at [416, 363] on div "Qualifications (2)" at bounding box center [432, 373] width 109 height 21
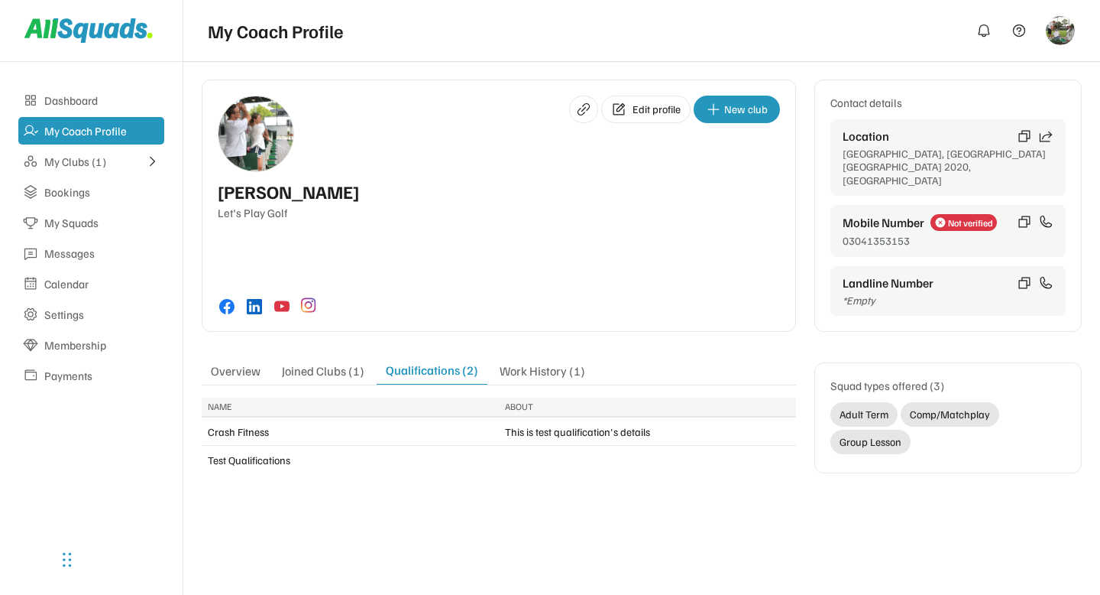
click at [550, 363] on div "Work History (1)" at bounding box center [543, 373] width 104 height 21
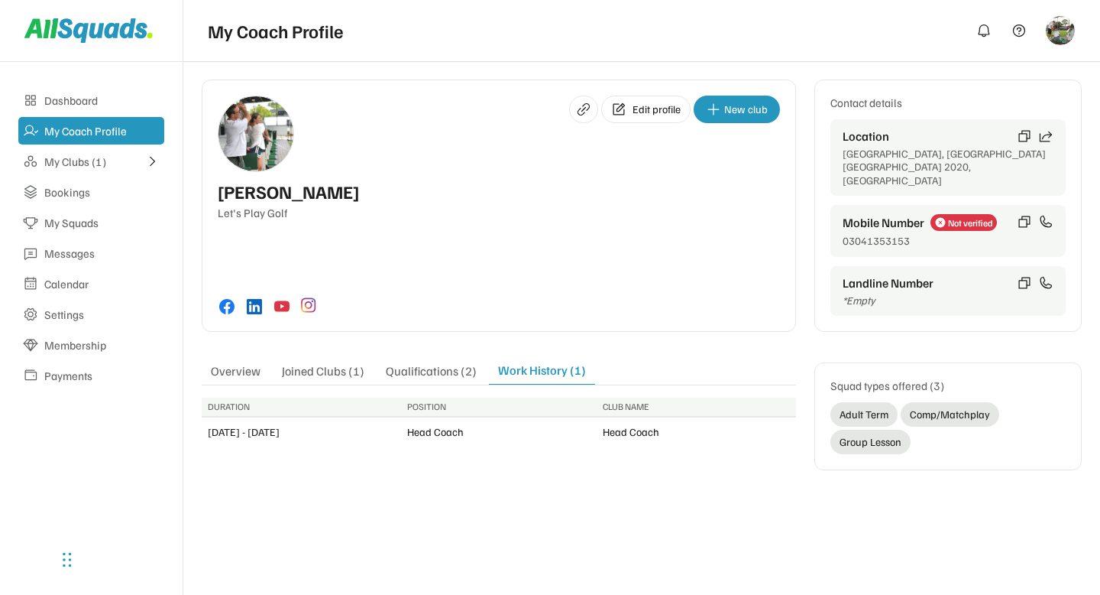
click at [528, 452] on div "Hey [PERSON_NAME] Golfs ⛳️ 0 Memberships [EMAIL_ADDRESS][DOMAIN_NAME] 030413531…" at bounding box center [642, 282] width 880 height 406
click at [551, 466] on div "Hey [PERSON_NAME] Golfs ⛳️ 0 Memberships [EMAIL_ADDRESS][DOMAIN_NAME] 030413531…" at bounding box center [641, 288] width 917 height 455
click at [621, 219] on div "Let's Play Golf" at bounding box center [499, 213] width 562 height 15
